Goal: Transaction & Acquisition: Purchase product/service

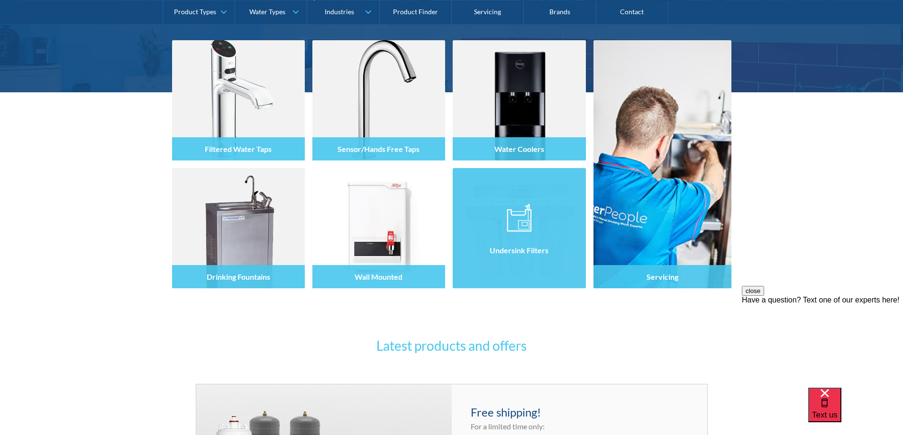
click at [527, 281] on div "Undersink Filters" at bounding box center [519, 249] width 133 height 80
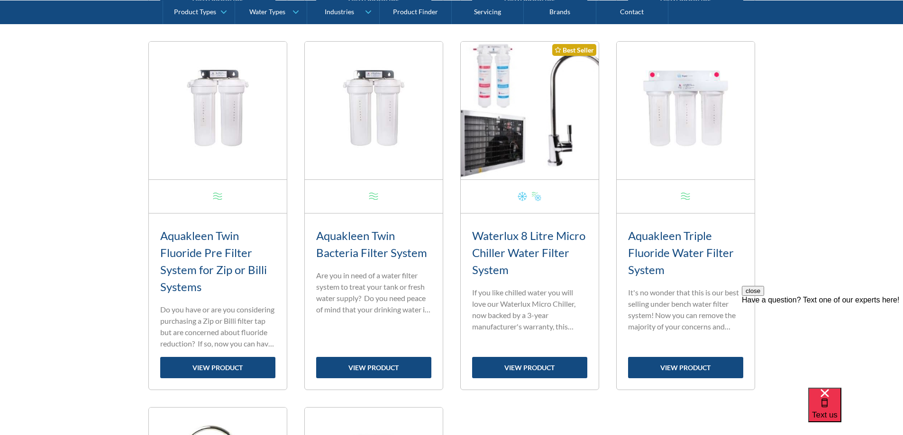
scroll to position [758, 0]
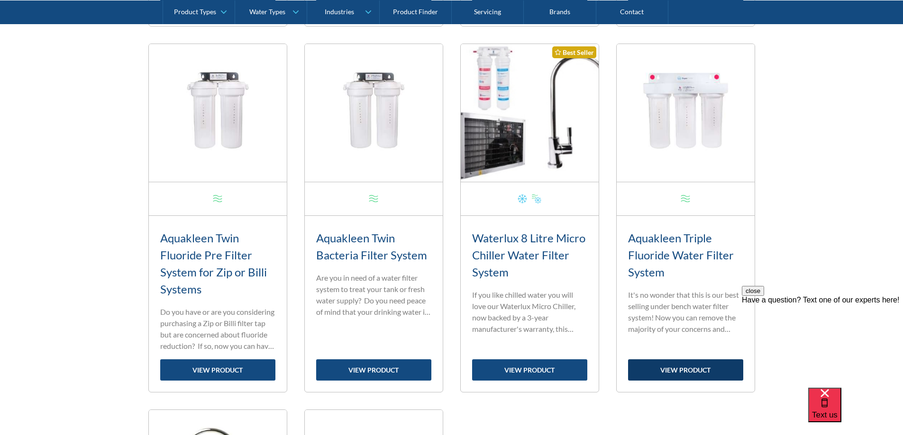
click at [699, 373] on link "view product" at bounding box center [685, 370] width 115 height 21
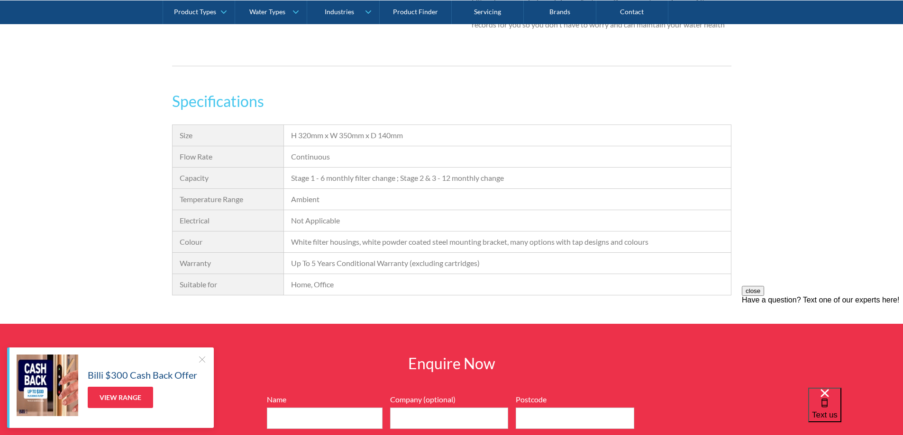
scroll to position [806, 0]
